Goal: Information Seeking & Learning: Learn about a topic

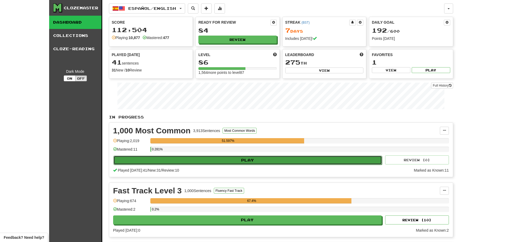
click at [234, 162] on button "Play" at bounding box center [247, 160] width 269 height 9
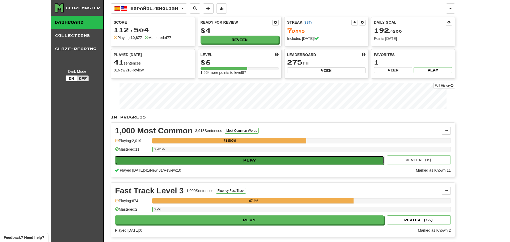
select select "**"
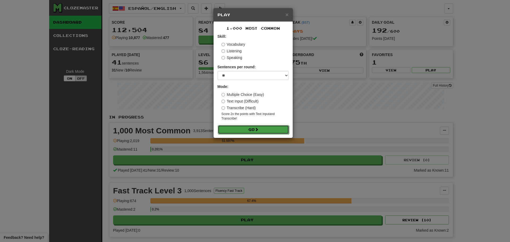
click at [250, 128] on button "Go" at bounding box center [253, 129] width 71 height 9
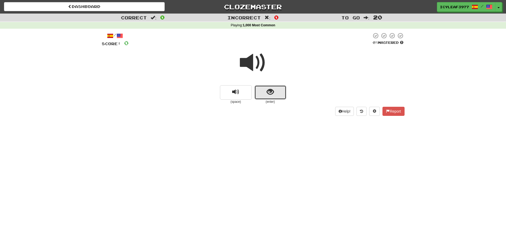
click at [275, 91] on button "show sentence" at bounding box center [271, 92] width 32 height 14
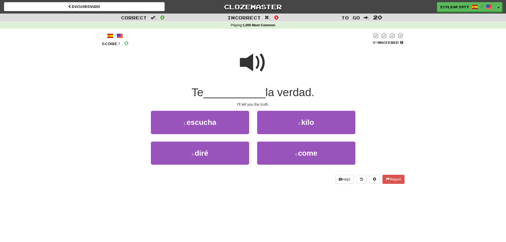
click at [246, 60] on span at bounding box center [253, 62] width 27 height 27
click at [242, 67] on span at bounding box center [253, 62] width 27 height 27
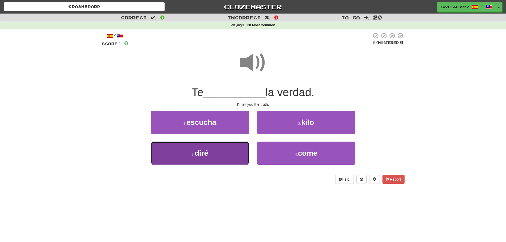
click at [213, 149] on button "3 . diré" at bounding box center [200, 153] width 98 height 23
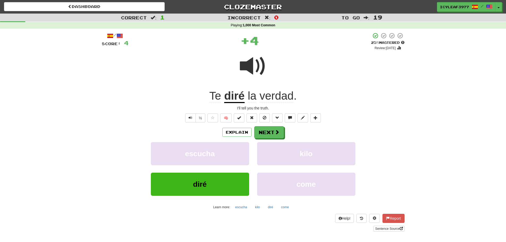
click at [236, 100] on u "diré" at bounding box center [234, 97] width 20 height 14
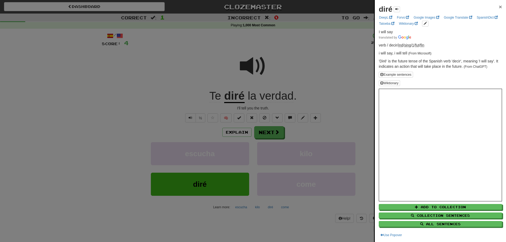
click at [499, 7] on span "×" at bounding box center [500, 7] width 3 height 6
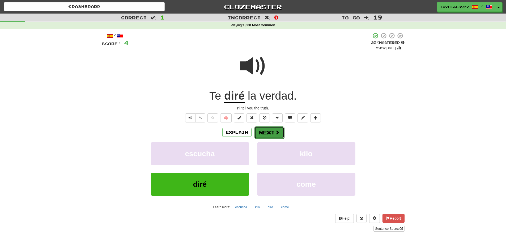
click at [274, 132] on button "Next" at bounding box center [270, 132] width 30 height 12
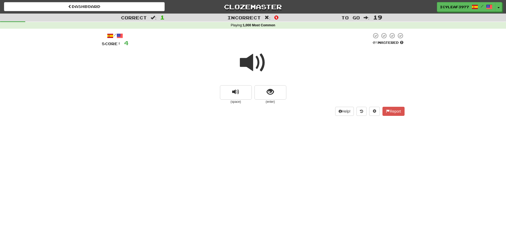
click at [249, 66] on span at bounding box center [253, 62] width 27 height 27
click at [269, 88] on span "show sentence" at bounding box center [270, 91] width 7 height 7
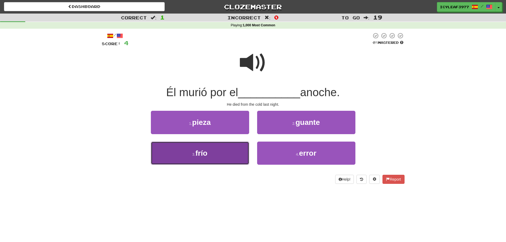
click at [230, 151] on button "3 . frío" at bounding box center [200, 153] width 98 height 23
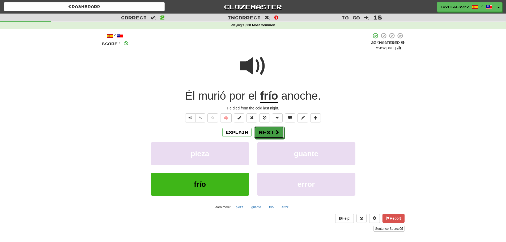
click at [271, 130] on button "Next" at bounding box center [269, 132] width 30 height 12
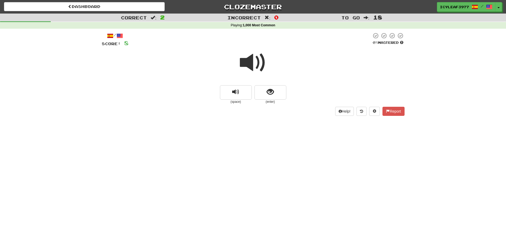
click at [248, 61] on span at bounding box center [253, 62] width 27 height 27
click at [277, 92] on button "show sentence" at bounding box center [271, 92] width 32 height 14
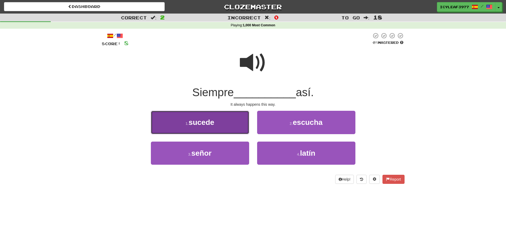
click at [234, 123] on button "1 . sucede" at bounding box center [200, 122] width 98 height 23
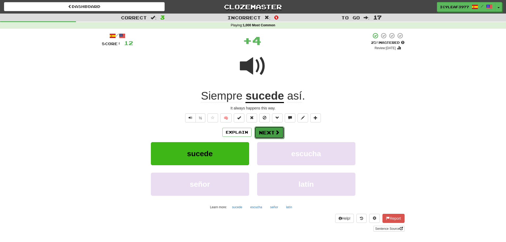
click at [266, 131] on button "Next" at bounding box center [270, 132] width 30 height 12
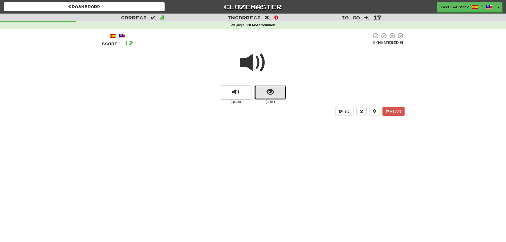
click at [262, 98] on button "show sentence" at bounding box center [271, 92] width 32 height 14
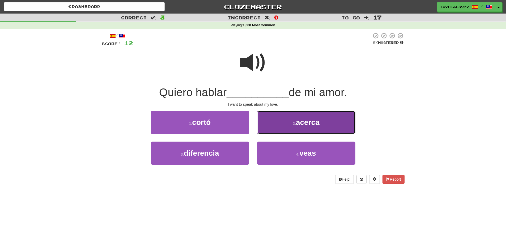
click at [302, 119] on span "acerca" at bounding box center [308, 122] width 24 height 8
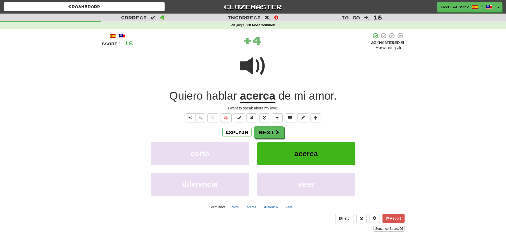
click at [252, 100] on u "acerca" at bounding box center [257, 97] width 35 height 14
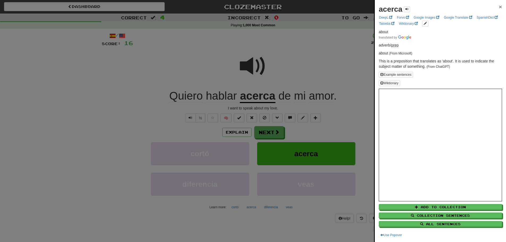
click at [499, 5] on span "×" at bounding box center [500, 7] width 3 height 6
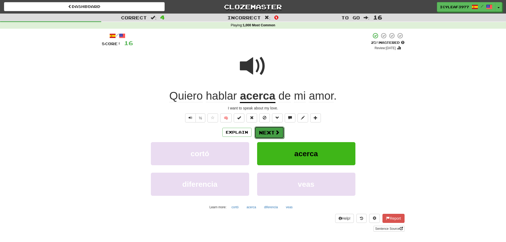
click at [271, 131] on button "Next" at bounding box center [270, 132] width 30 height 12
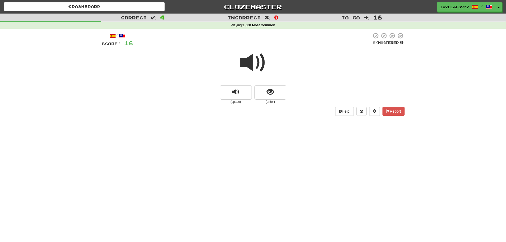
click at [247, 68] on span at bounding box center [253, 62] width 27 height 27
click at [278, 95] on button "show sentence" at bounding box center [271, 92] width 32 height 14
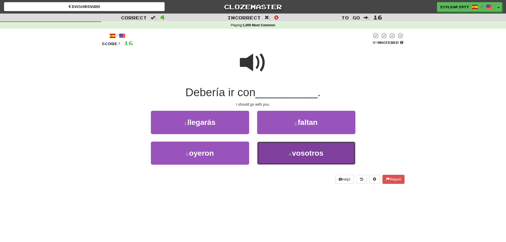
click at [278, 149] on button "4 . vosotros" at bounding box center [306, 153] width 98 height 23
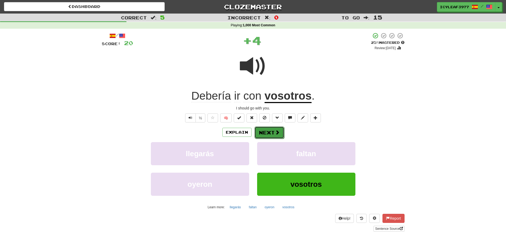
click at [268, 129] on button "Next" at bounding box center [270, 132] width 30 height 12
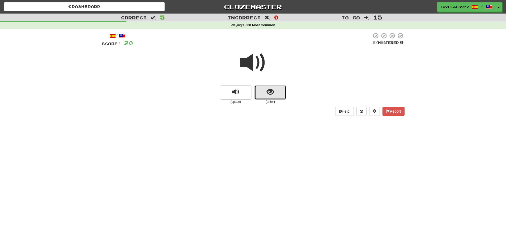
click at [267, 93] on button "show sentence" at bounding box center [271, 92] width 32 height 14
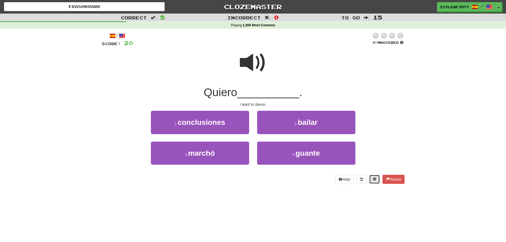
click at [374, 181] on span at bounding box center [375, 179] width 4 height 4
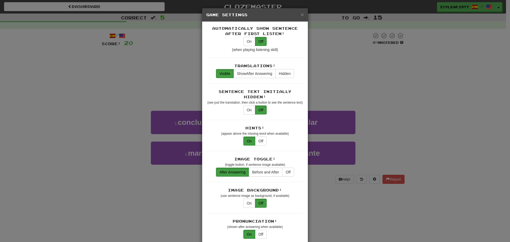
click at [408, 107] on div "× Game Settings Automatically Show Sentence After First Listen: On Off (when pl…" at bounding box center [255, 121] width 510 height 242
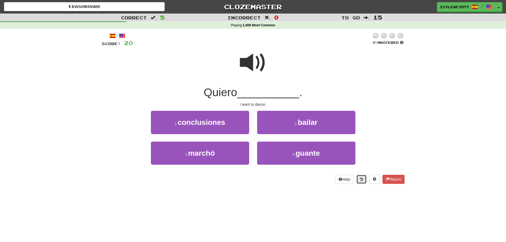
click at [362, 179] on icon at bounding box center [361, 180] width 3 height 4
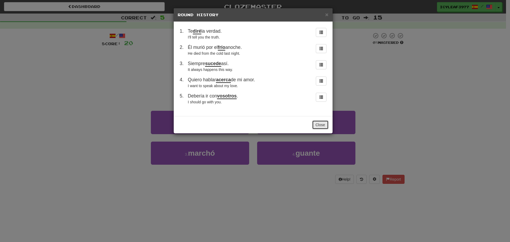
click at [320, 125] on button "Close" at bounding box center [320, 124] width 16 height 9
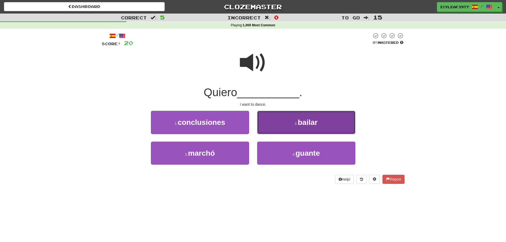
click at [303, 125] on span "bailar" at bounding box center [308, 122] width 20 height 8
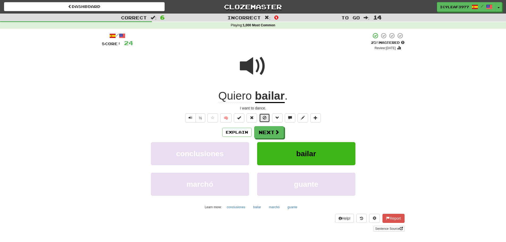
click at [265, 118] on span at bounding box center [265, 118] width 4 height 4
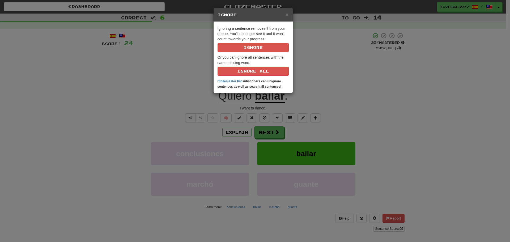
click at [337, 72] on div "× Ignore Ignoring a sentence removes it from your queue. You'll no longer see i…" at bounding box center [255, 121] width 510 height 242
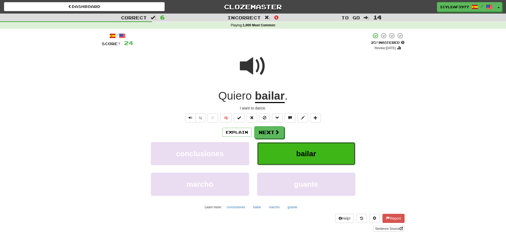
click at [297, 153] on span "bailar" at bounding box center [306, 154] width 20 height 8
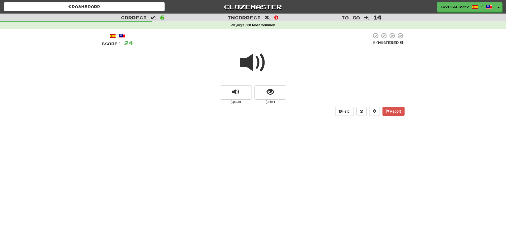
click at [255, 69] on span at bounding box center [253, 62] width 27 height 27
click at [267, 89] on button "show sentence" at bounding box center [271, 92] width 32 height 14
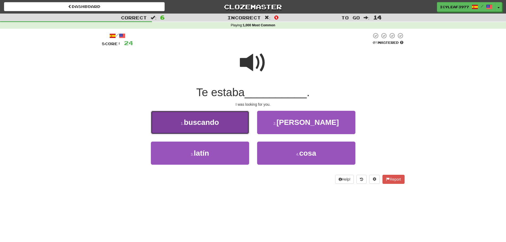
click at [227, 125] on button "1 . buscando" at bounding box center [200, 122] width 98 height 23
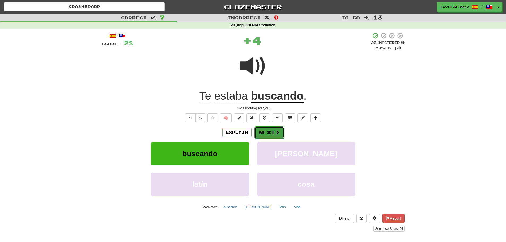
click at [263, 133] on button "Next" at bounding box center [270, 132] width 30 height 12
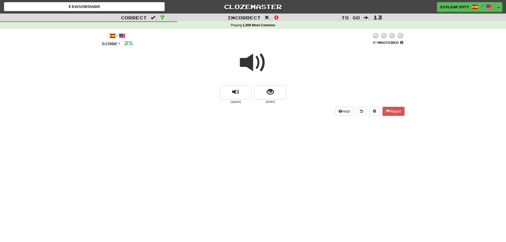
click at [246, 65] on span at bounding box center [253, 62] width 27 height 27
click at [264, 88] on button "show sentence" at bounding box center [271, 92] width 32 height 14
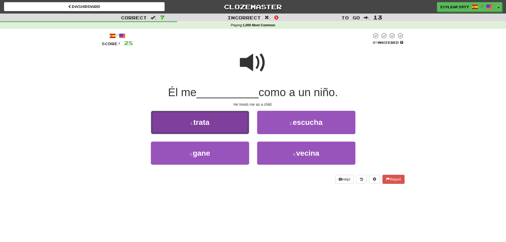
click at [210, 121] on span "trata" at bounding box center [201, 122] width 16 height 8
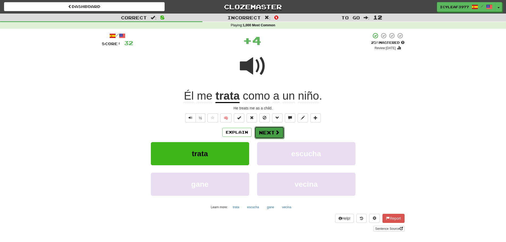
click at [265, 131] on button "Next" at bounding box center [270, 132] width 30 height 12
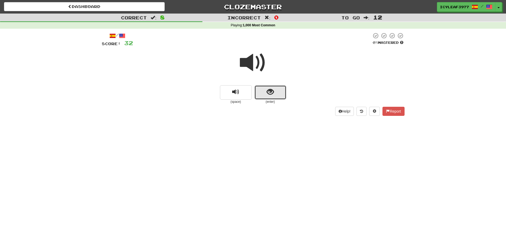
click at [264, 88] on button "show sentence" at bounding box center [271, 92] width 32 height 14
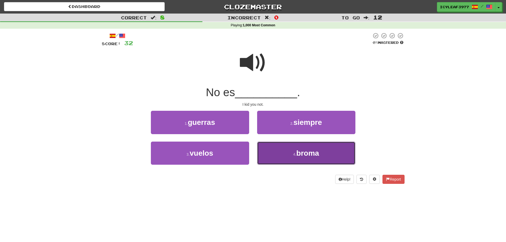
click at [285, 156] on button "4 . broma" at bounding box center [306, 153] width 98 height 23
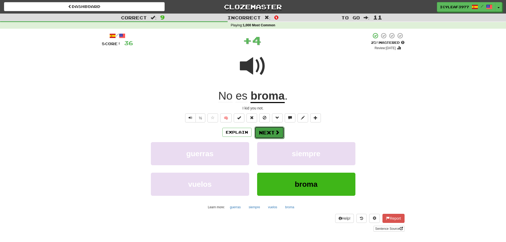
click at [268, 134] on button "Next" at bounding box center [270, 132] width 30 height 12
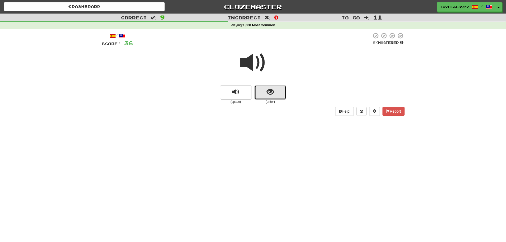
click at [265, 90] on button "show sentence" at bounding box center [271, 92] width 32 height 14
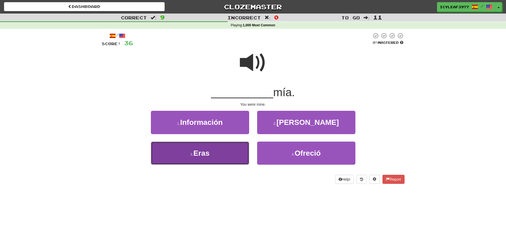
click at [227, 146] on button "3 . Eras" at bounding box center [200, 153] width 98 height 23
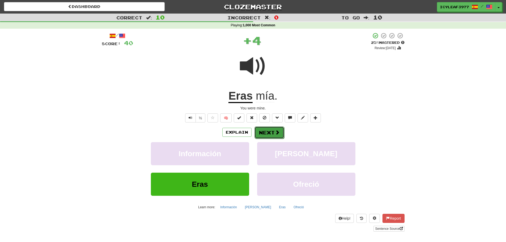
click at [261, 133] on button "Next" at bounding box center [270, 132] width 30 height 12
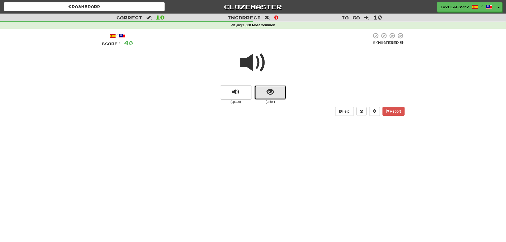
click at [269, 93] on span "show sentence" at bounding box center [270, 91] width 7 height 7
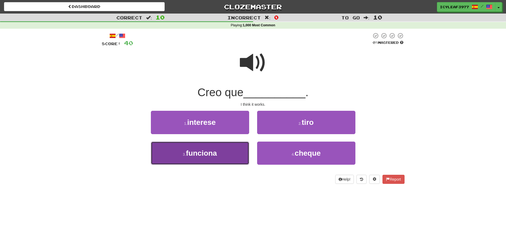
click at [233, 151] on button "3 . funciona" at bounding box center [200, 153] width 98 height 23
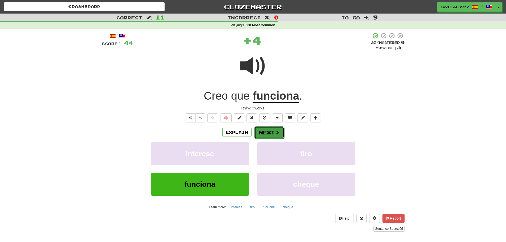
click at [270, 134] on button "Next" at bounding box center [270, 132] width 30 height 12
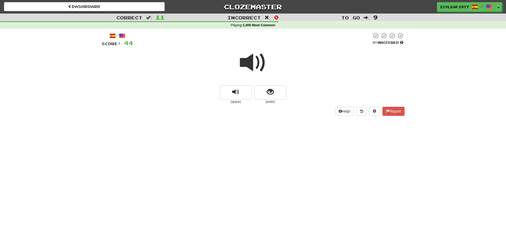
click at [250, 66] on span at bounding box center [253, 62] width 27 height 27
click at [265, 90] on button "show sentence" at bounding box center [271, 92] width 32 height 14
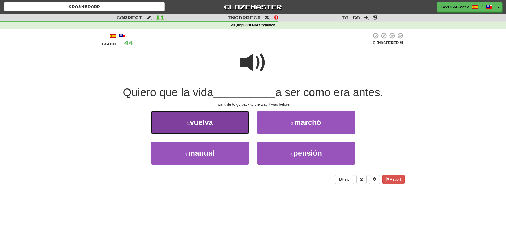
click at [193, 122] on span "vuelva" at bounding box center [201, 122] width 23 height 8
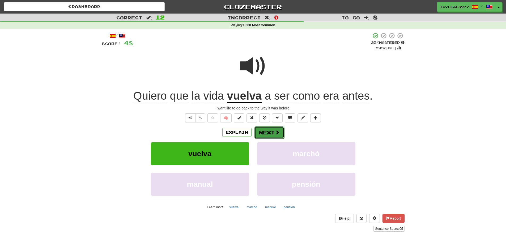
click at [264, 131] on button "Next" at bounding box center [270, 132] width 30 height 12
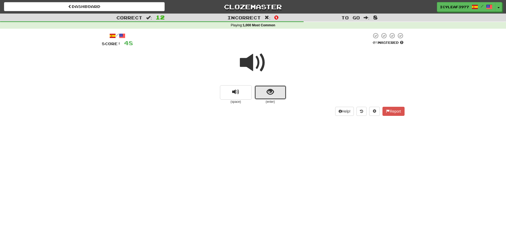
click at [266, 95] on button "show sentence" at bounding box center [271, 92] width 32 height 14
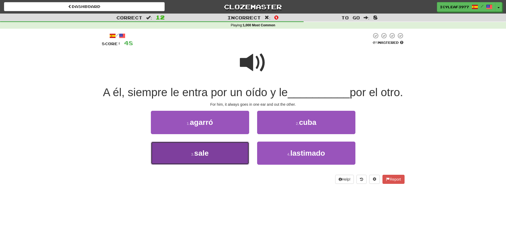
click at [237, 165] on button "3 . sale" at bounding box center [200, 153] width 98 height 23
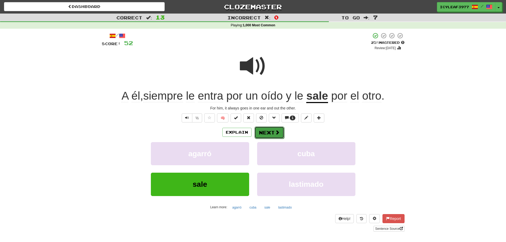
click at [262, 131] on button "Next" at bounding box center [270, 132] width 30 height 12
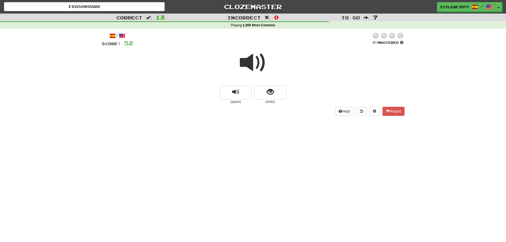
click at [254, 66] on span at bounding box center [253, 62] width 27 height 27
click at [273, 96] on span "show sentence" at bounding box center [270, 91] width 7 height 7
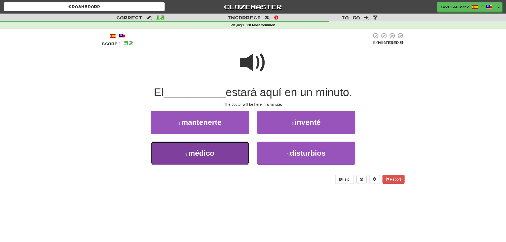
click at [222, 155] on button "3 . médico" at bounding box center [200, 153] width 98 height 23
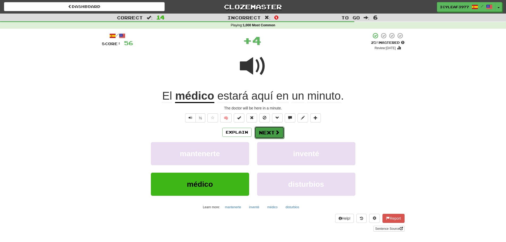
click at [263, 132] on button "Next" at bounding box center [270, 132] width 30 height 12
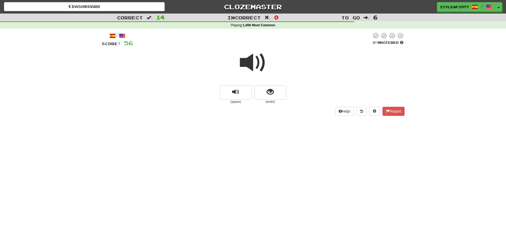
click at [250, 66] on span at bounding box center [253, 62] width 27 height 27
click at [264, 94] on button "show sentence" at bounding box center [271, 92] width 32 height 14
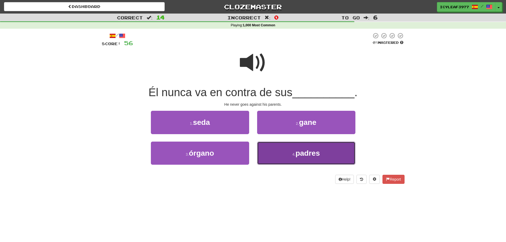
click at [281, 153] on button "4 . padres" at bounding box center [306, 153] width 98 height 23
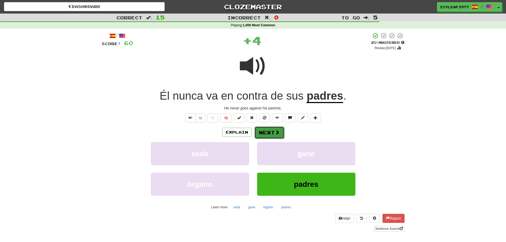
click at [273, 133] on button "Next" at bounding box center [270, 132] width 30 height 12
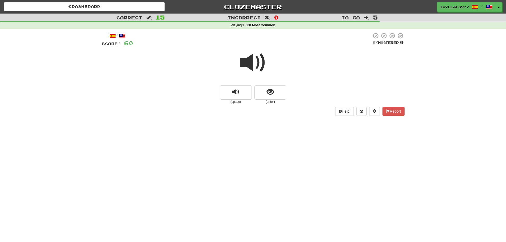
click at [248, 66] on span at bounding box center [253, 62] width 27 height 27
click at [249, 66] on span at bounding box center [253, 62] width 27 height 27
click at [267, 90] on span "show sentence" at bounding box center [270, 91] width 7 height 7
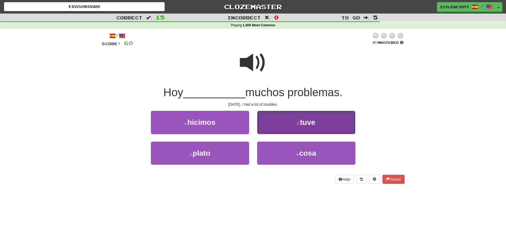
click at [287, 123] on button "2 . tuve" at bounding box center [306, 122] width 98 height 23
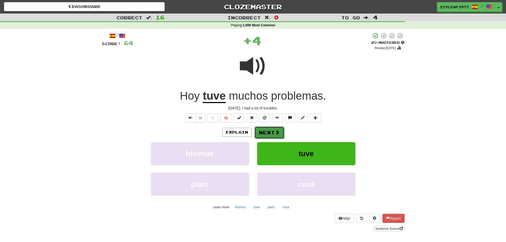
click at [266, 131] on button "Next" at bounding box center [270, 132] width 30 height 12
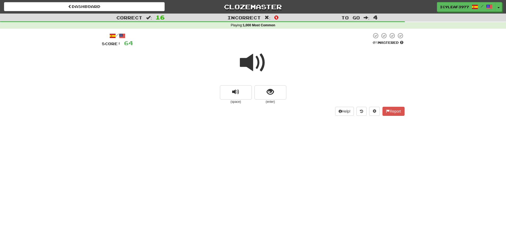
click at [249, 66] on span at bounding box center [253, 62] width 27 height 27
click at [271, 91] on span "show sentence" at bounding box center [270, 91] width 7 height 7
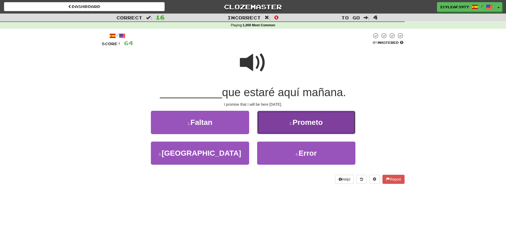
click at [283, 117] on button "2 . Prometo" at bounding box center [306, 122] width 98 height 23
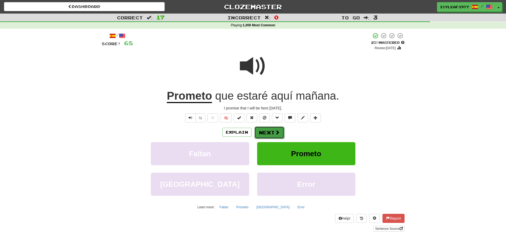
click at [264, 130] on button "Next" at bounding box center [270, 132] width 30 height 12
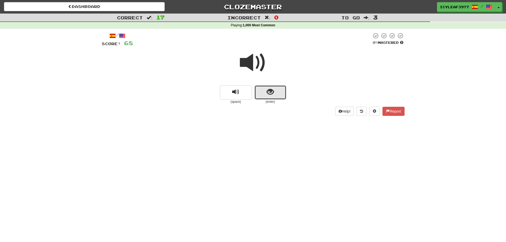
click at [264, 94] on button "show sentence" at bounding box center [271, 92] width 32 height 14
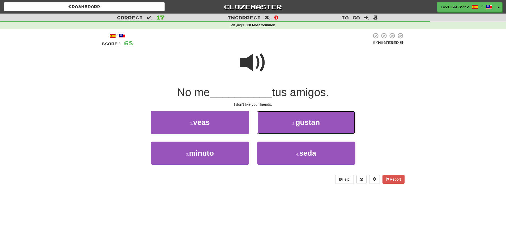
click at [284, 122] on button "2 . gustan" at bounding box center [306, 122] width 98 height 23
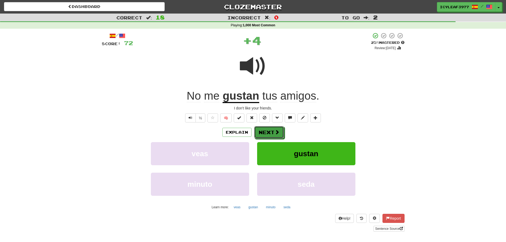
drag, startPoint x: 272, startPoint y: 130, endPoint x: 264, endPoint y: 129, distance: 7.8
click at [272, 130] on button "Next" at bounding box center [269, 132] width 30 height 12
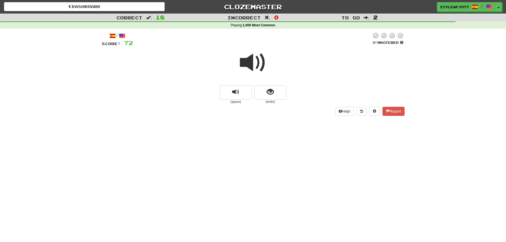
click at [250, 66] on span at bounding box center [253, 62] width 27 height 27
click at [273, 93] on span "show sentence" at bounding box center [270, 91] width 7 height 7
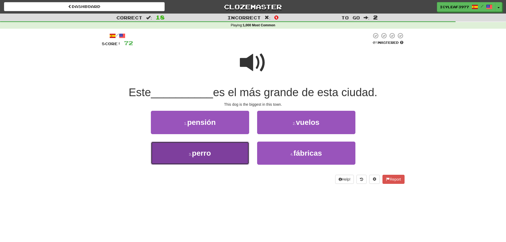
click at [199, 154] on span "perro" at bounding box center [201, 153] width 19 height 8
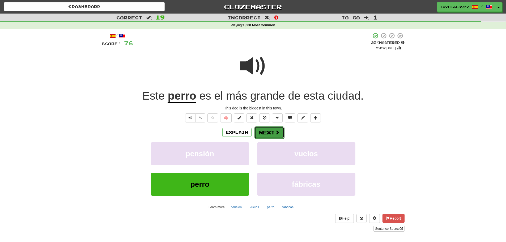
click at [258, 132] on button "Next" at bounding box center [270, 132] width 30 height 12
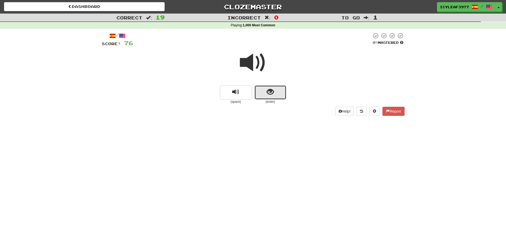
click at [258, 91] on button "show sentence" at bounding box center [271, 92] width 32 height 14
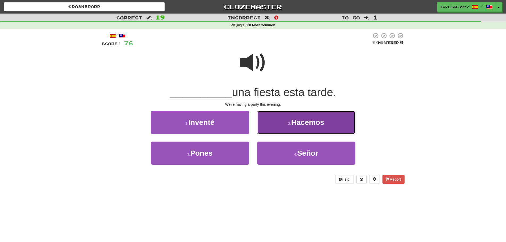
click at [279, 120] on button "2 . Hacemos" at bounding box center [306, 122] width 98 height 23
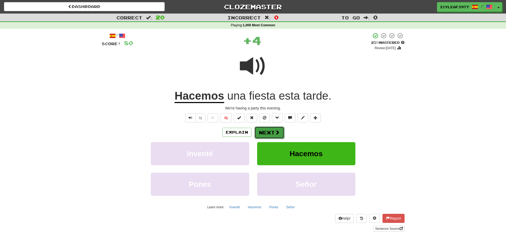
click at [270, 130] on button "Next" at bounding box center [270, 132] width 30 height 12
